Goal: Information Seeking & Learning: Learn about a topic

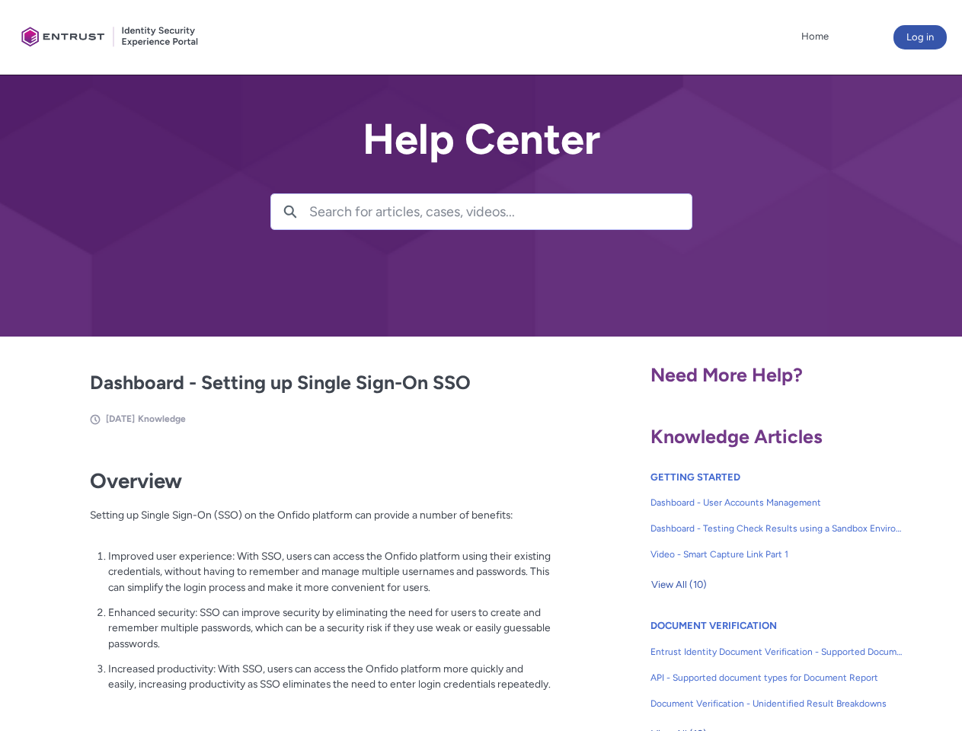
click at [290, 212] on lightning-primitive-icon "button" at bounding box center [290, 210] width 14 height 11
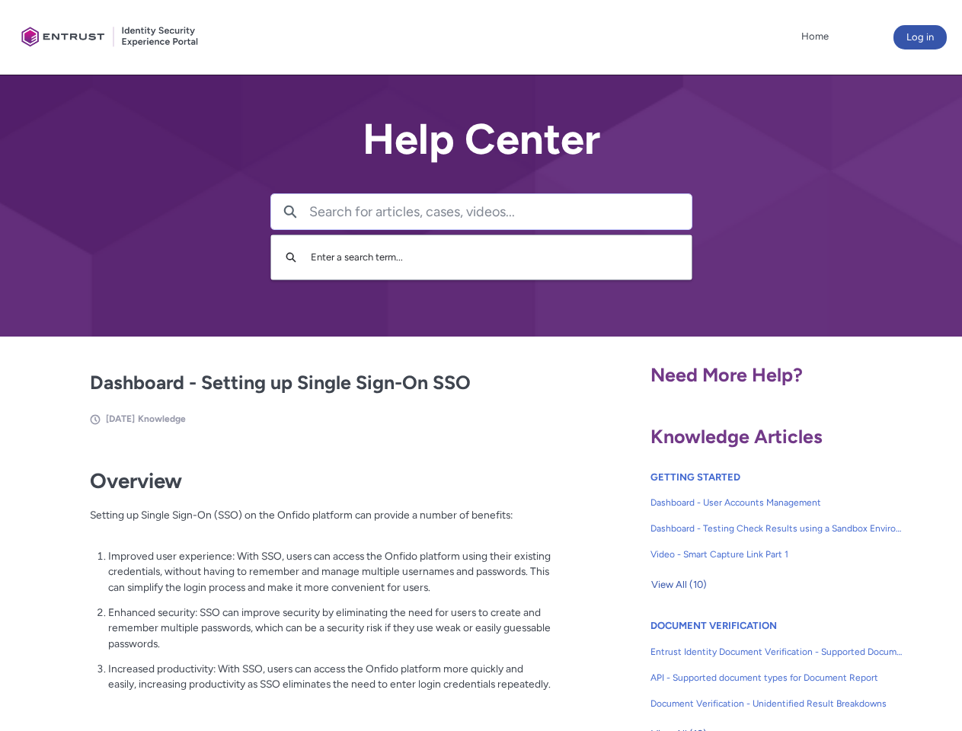
click at [292, 583] on p "Improved user experience: With SSO, users can access the Onfido platform using …" at bounding box center [329, 572] width 443 height 47
click at [679, 585] on span "View All (10)" at bounding box center [679, 585] width 56 height 23
click at [736, 667] on link "API - Supported document types for Document Report" at bounding box center [777, 678] width 253 height 26
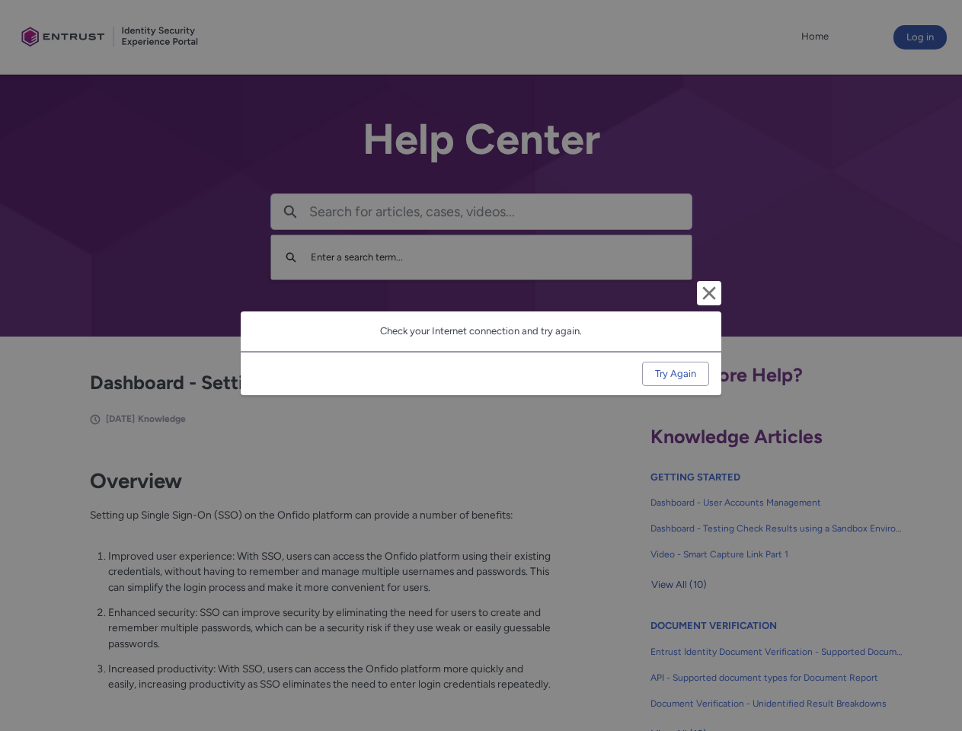
click at [938, 667] on div "Cancel and close Check your Internet connection and try again. Try Again" at bounding box center [481, 365] width 962 height 731
